Goal: Information Seeking & Learning: Check status

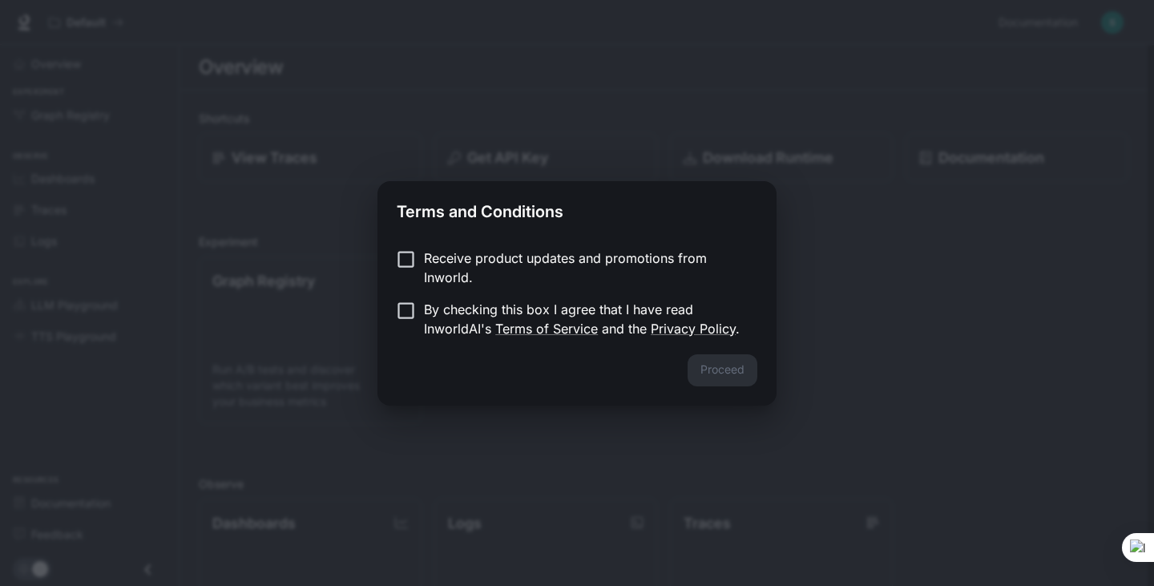
click at [717, 373] on div "Proceed" at bounding box center [576, 379] width 399 height 51
click at [435, 287] on form "Receive product updates and promotions from Inworld. By checking this box I agr…" at bounding box center [577, 293] width 361 height 90
click at [463, 335] on p "By checking this box I agree that I have read InworldAI's Terms of Service and …" at bounding box center [584, 319] width 320 height 38
click at [701, 361] on button "Proceed" at bounding box center [722, 370] width 70 height 32
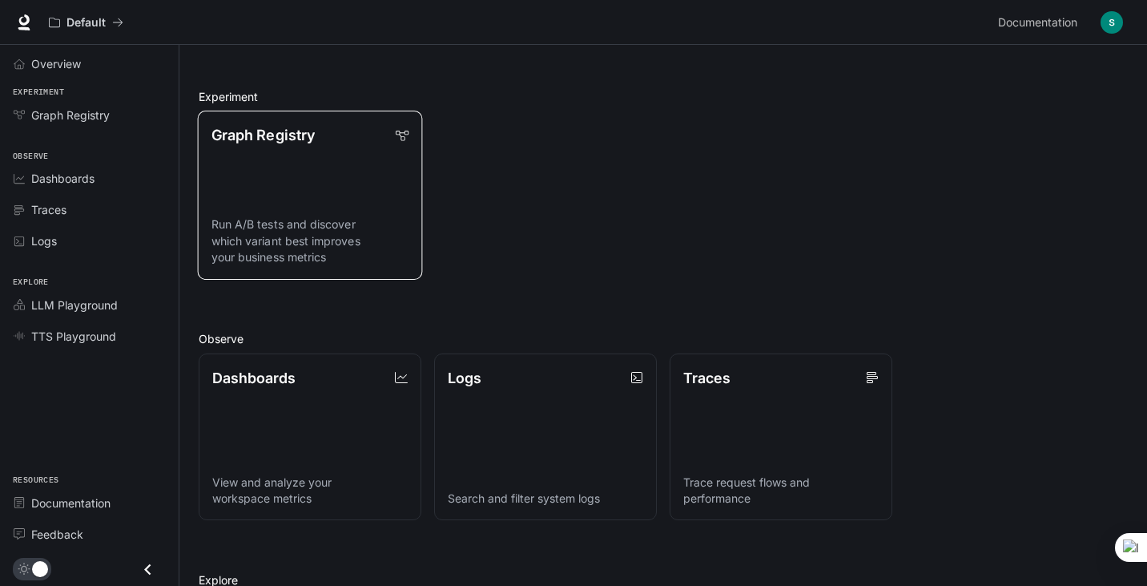
scroll to position [160, 0]
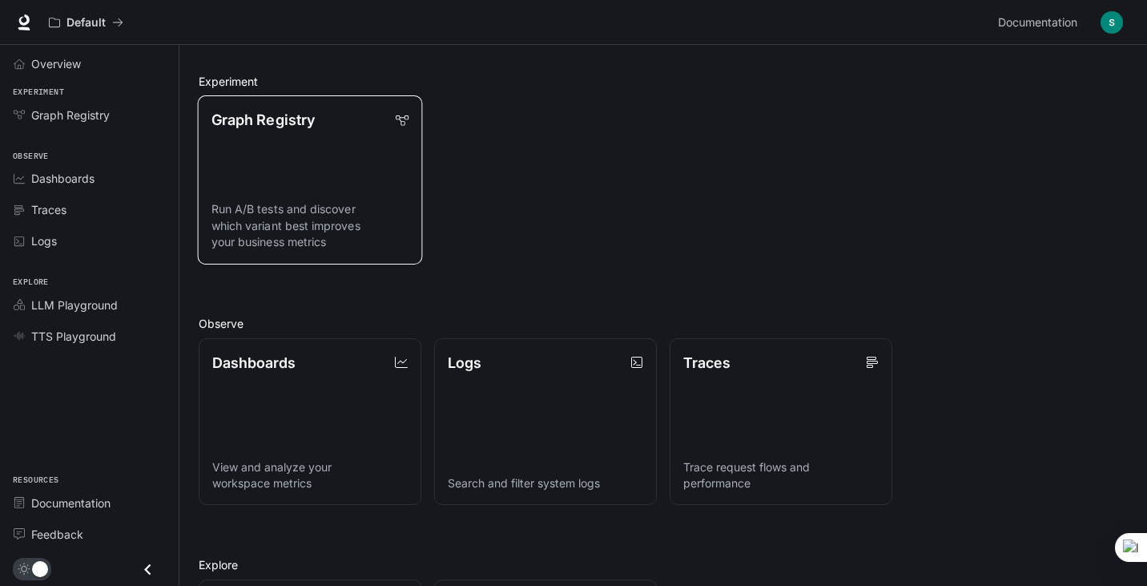
click at [319, 383] on link "Dashboards View and analyze your workspace metrics" at bounding box center [310, 421] width 223 height 167
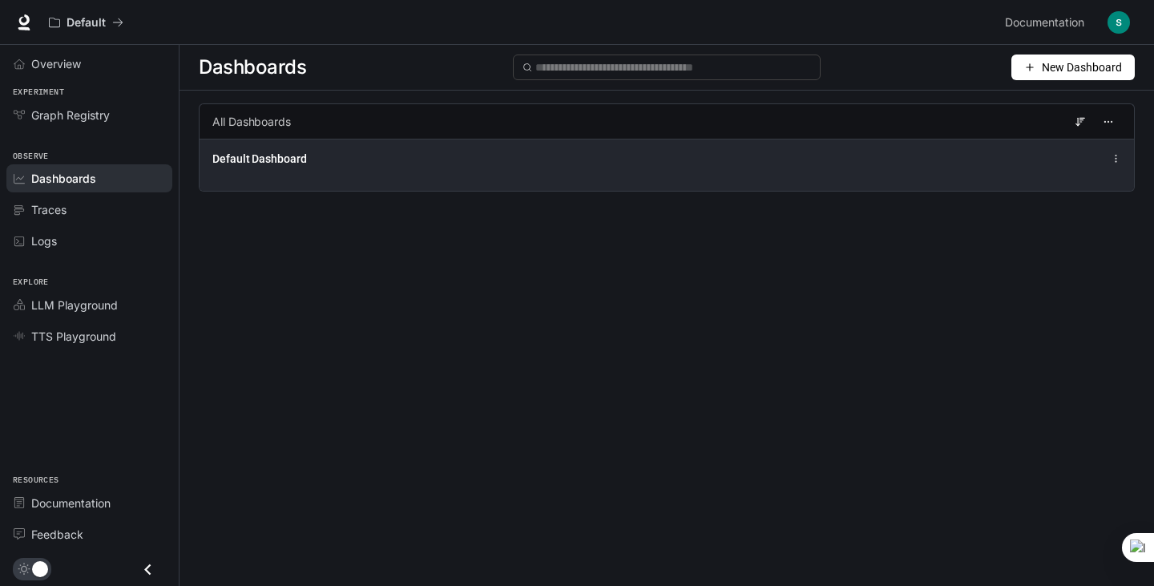
click at [350, 181] on div "Default Dashboard" at bounding box center [666, 165] width 934 height 52
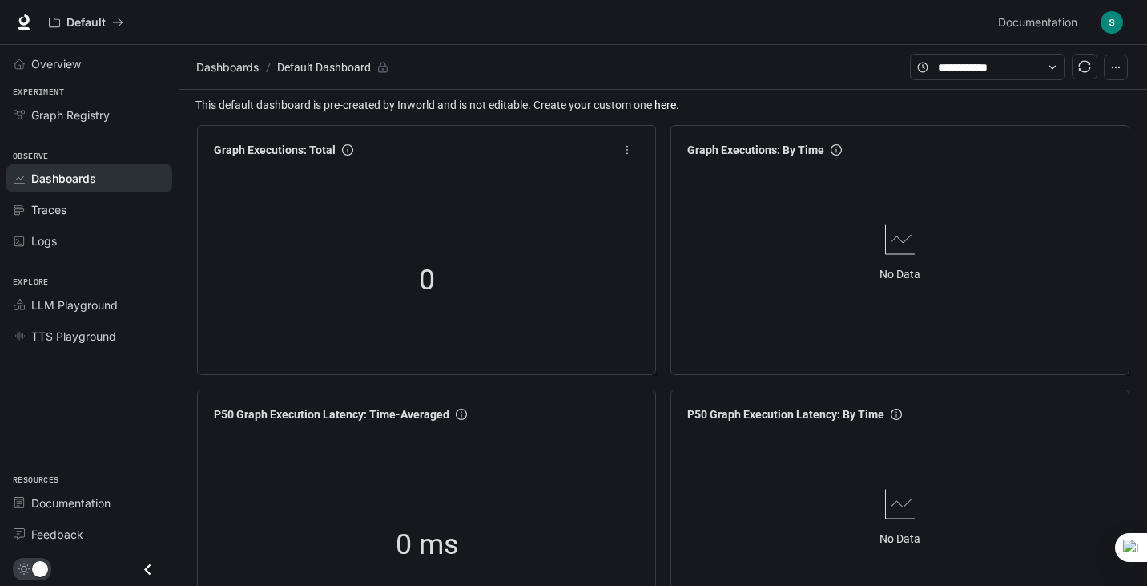
click at [544, 282] on div "0" at bounding box center [427, 279] width 438 height 205
click at [891, 282] on article "No Data" at bounding box center [900, 274] width 41 height 18
click at [885, 264] on div "No Data" at bounding box center [900, 251] width 438 height 175
click at [953, 240] on div "No Data" at bounding box center [900, 251] width 438 height 175
click at [328, 71] on article "Default Dashboard" at bounding box center [324, 67] width 100 height 30
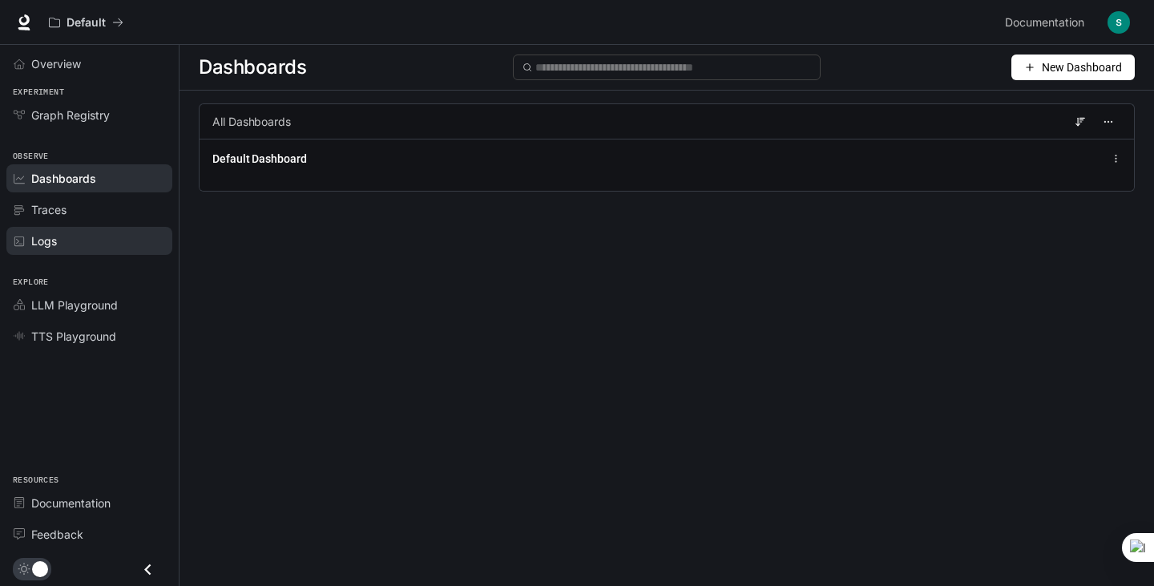
click at [26, 236] on span "Logs" at bounding box center [23, 241] width 18 height 11
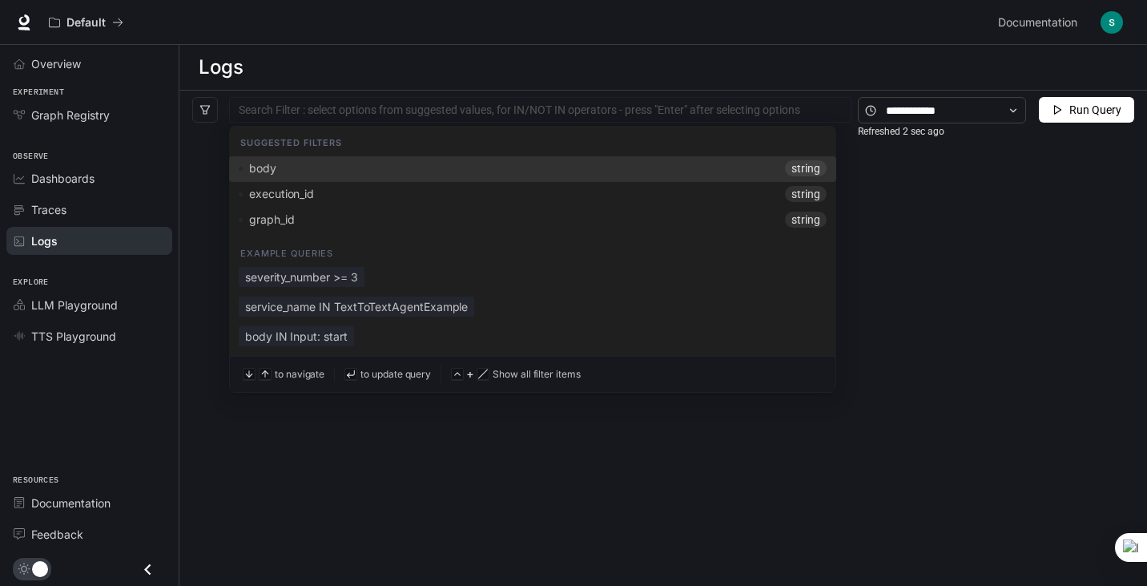
click at [306, 112] on div at bounding box center [540, 110] width 615 height 10
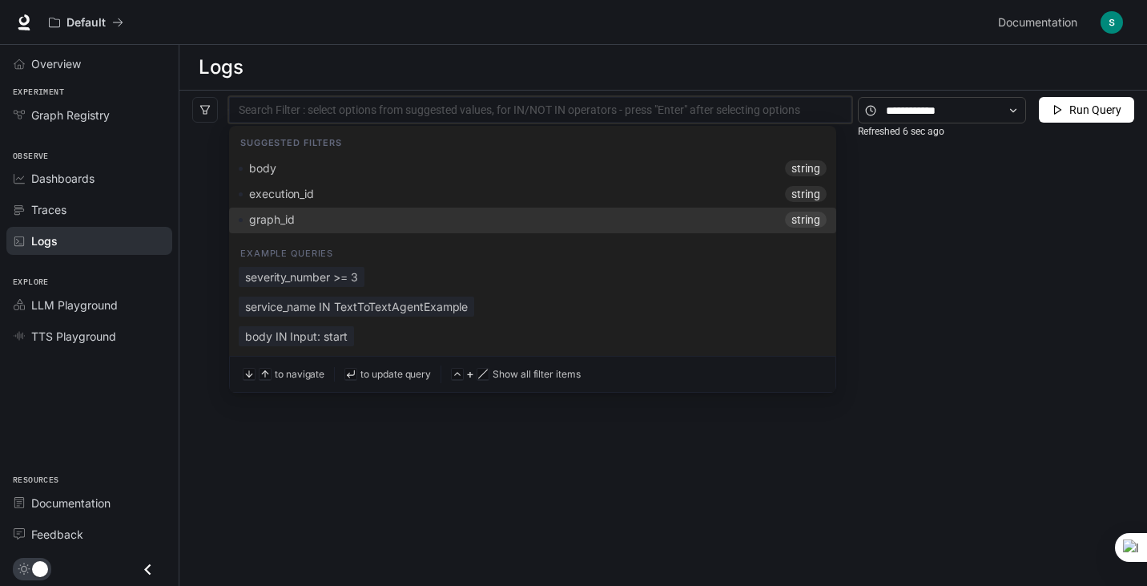
click at [318, 232] on div "graph_id string" at bounding box center [532, 221] width 607 height 26
type input "********"
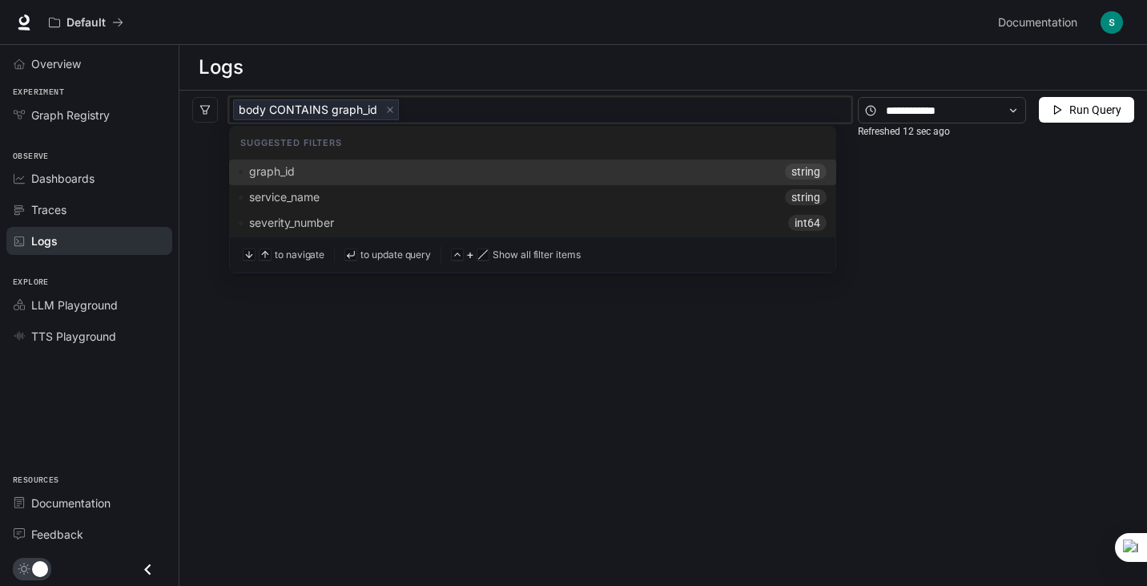
scroll to position [71, 0]
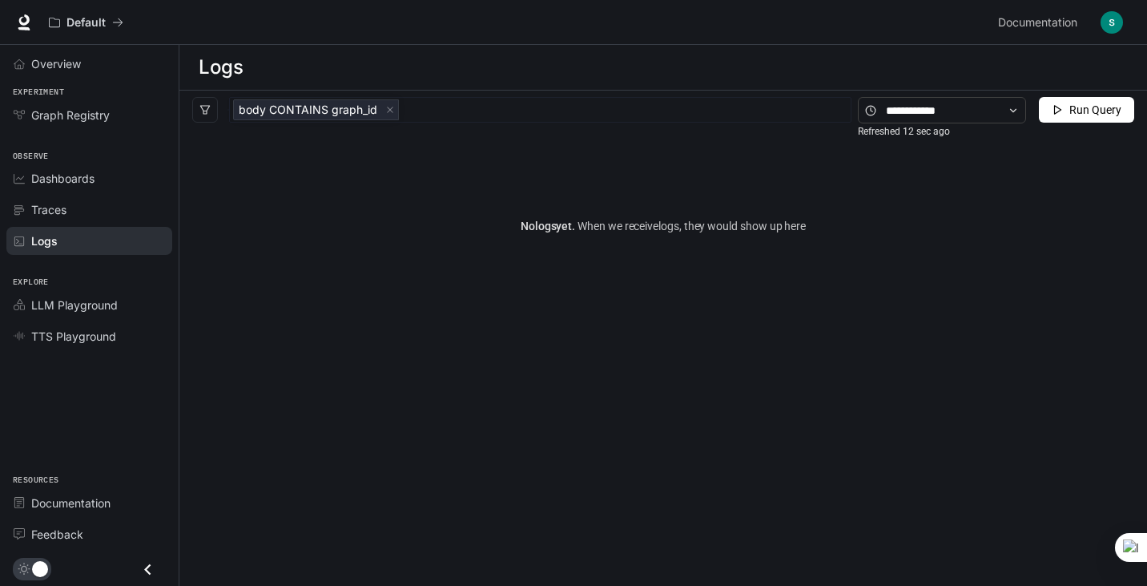
click at [1070, 117] on span "Run Query" at bounding box center [1096, 110] width 52 height 18
click at [208, 111] on icon "filter" at bounding box center [204, 109] width 11 height 11
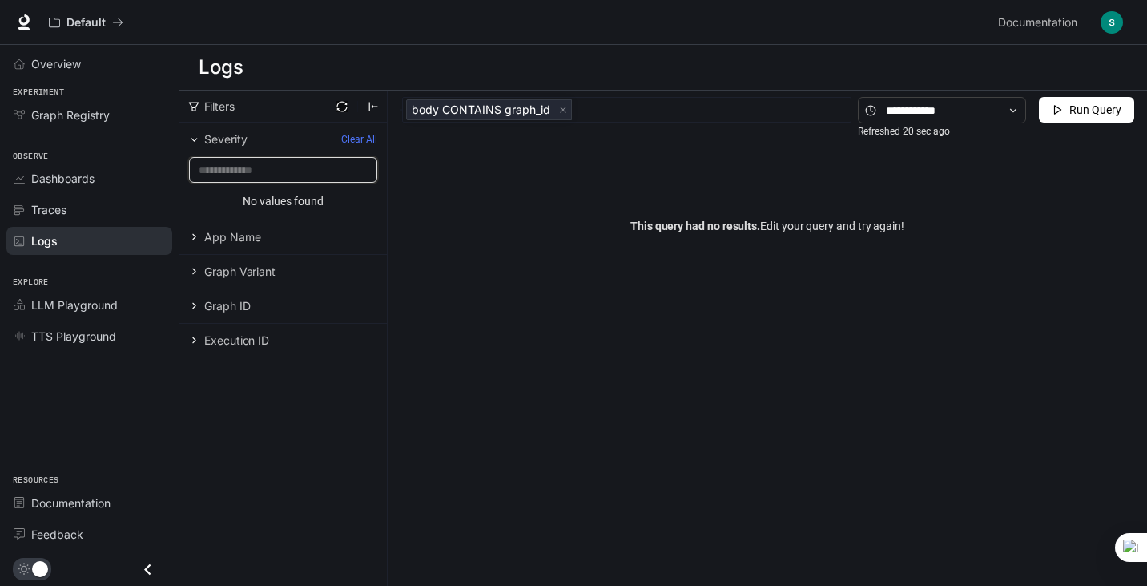
click at [234, 178] on input "text" at bounding box center [283, 170] width 188 height 26
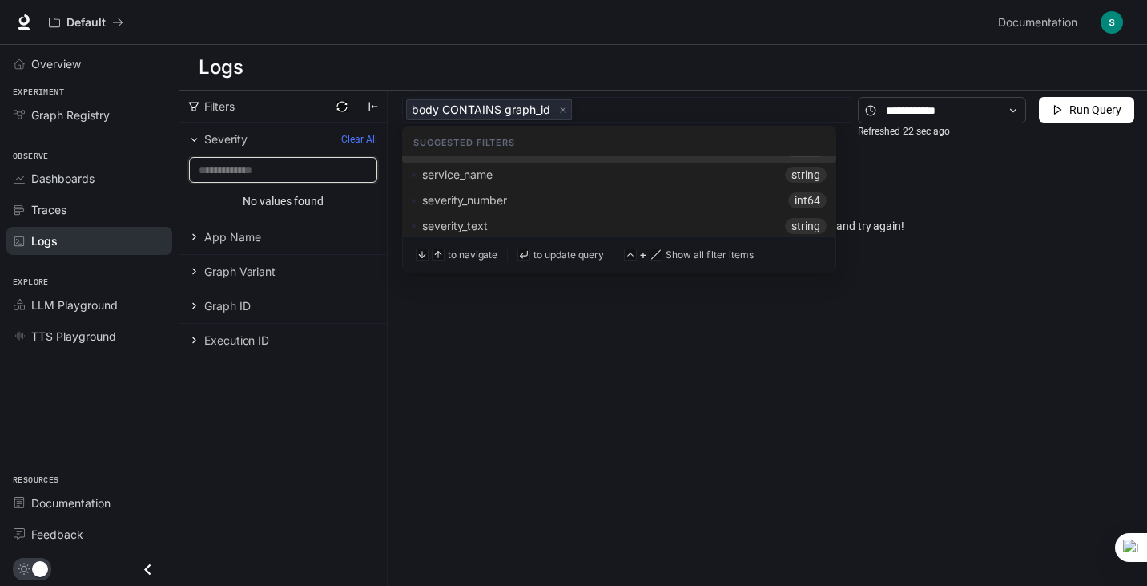
click at [561, 122] on div "body CONTAINS graph_id" at bounding box center [626, 110] width 449 height 26
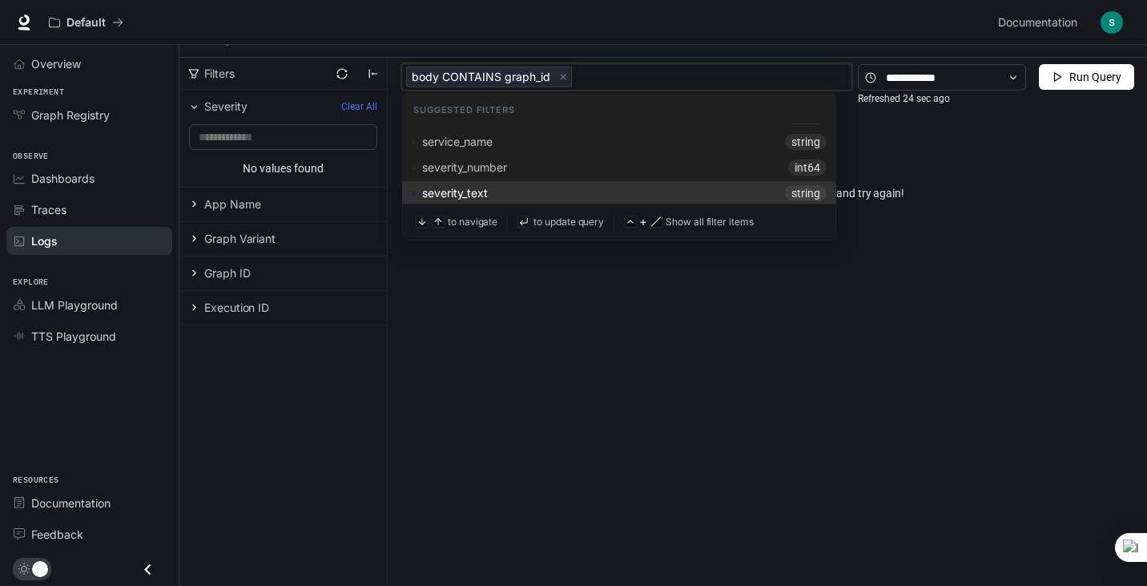
scroll to position [60, 0]
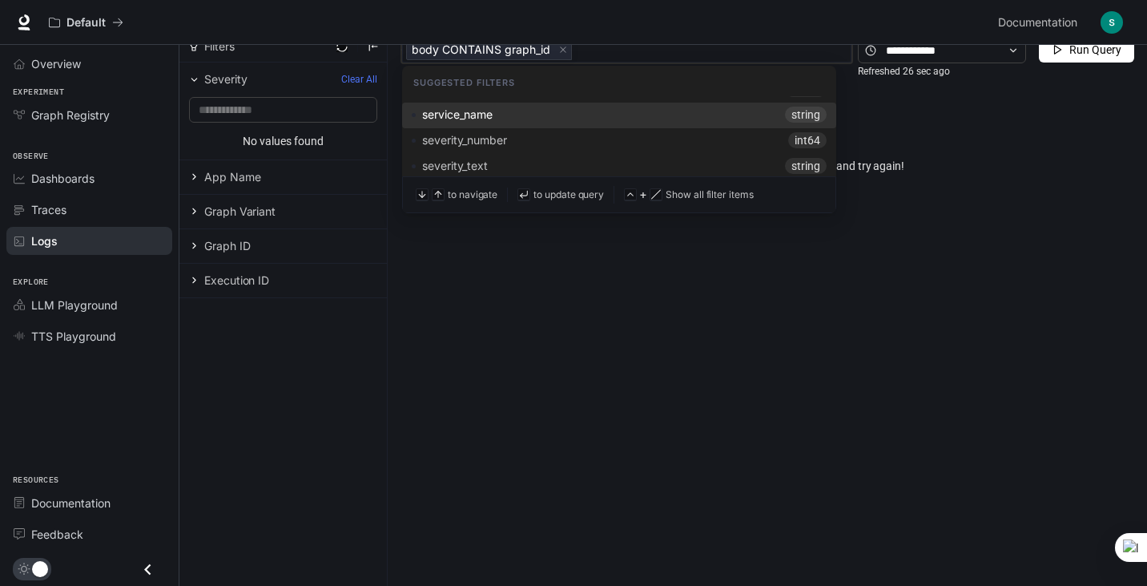
click at [804, 119] on span "string" at bounding box center [806, 115] width 42 height 16
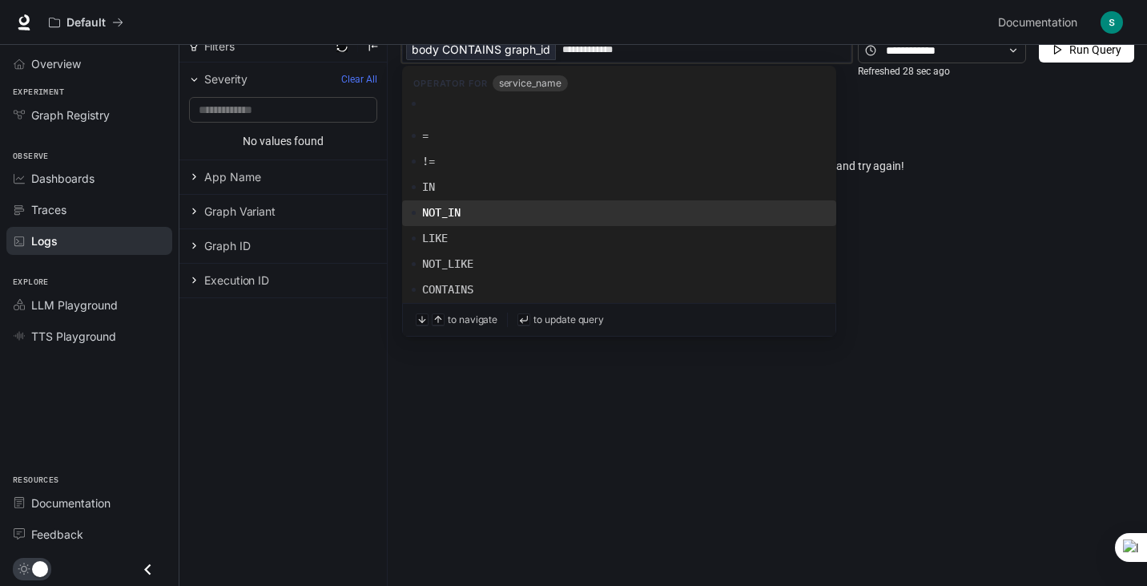
click at [535, 217] on div "NOT_IN" at bounding box center [619, 212] width 415 height 16
type input "**********"
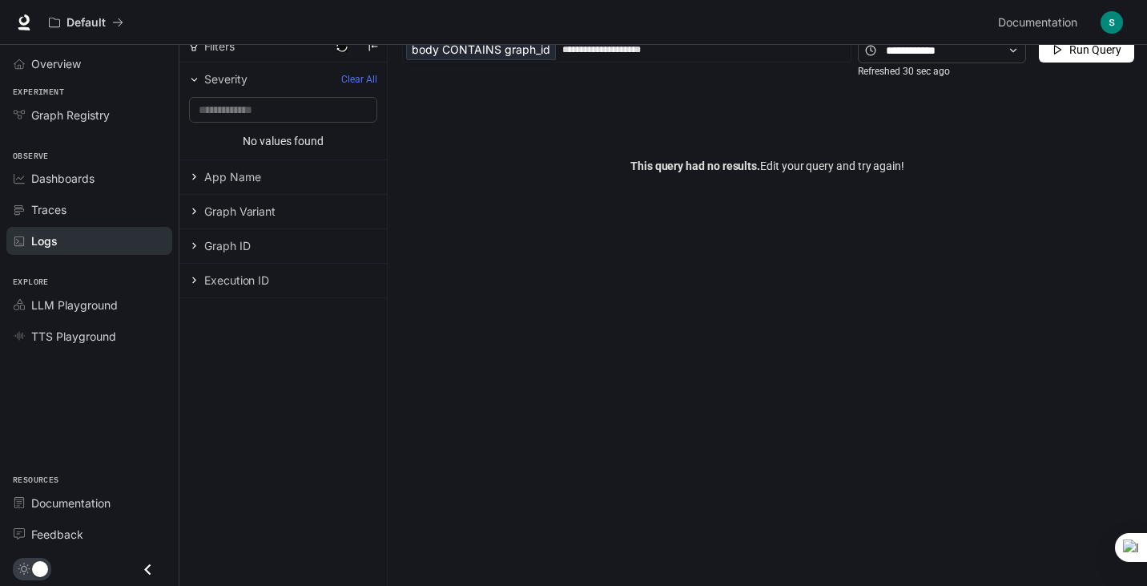
click at [1050, 58] on button "Run Query" at bounding box center [1086, 50] width 95 height 26
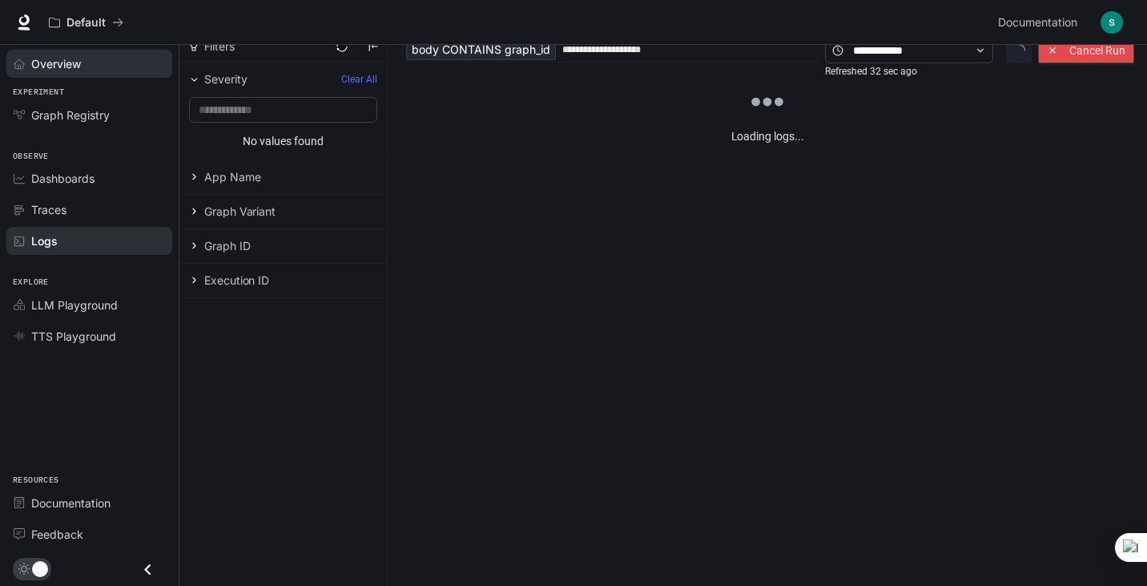
click at [63, 53] on link "Overview" at bounding box center [89, 64] width 166 height 28
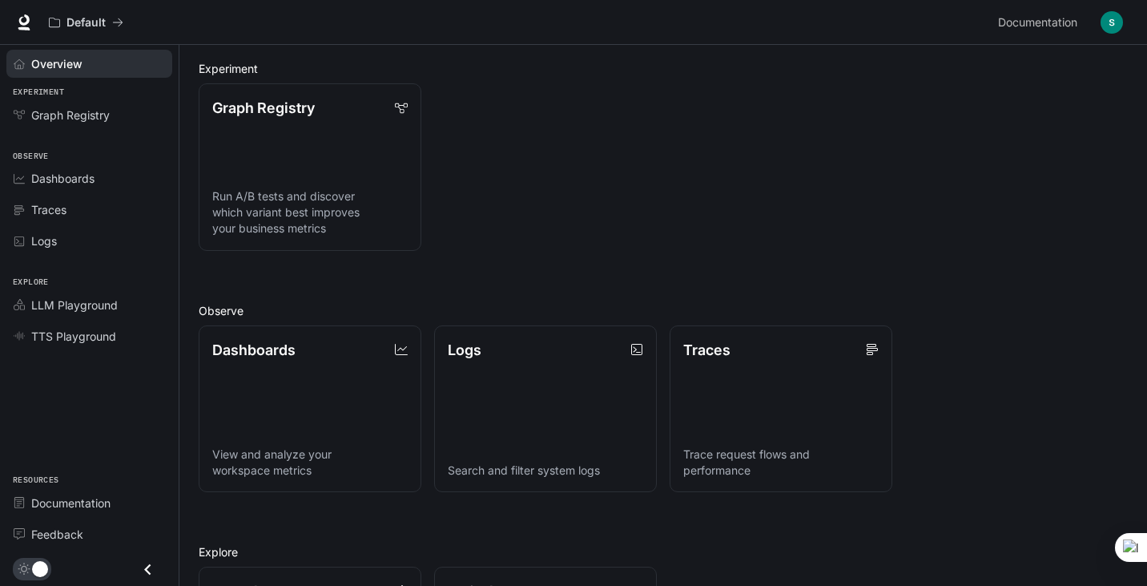
scroll to position [341, 0]
